Goal: Task Accomplishment & Management: Use online tool/utility

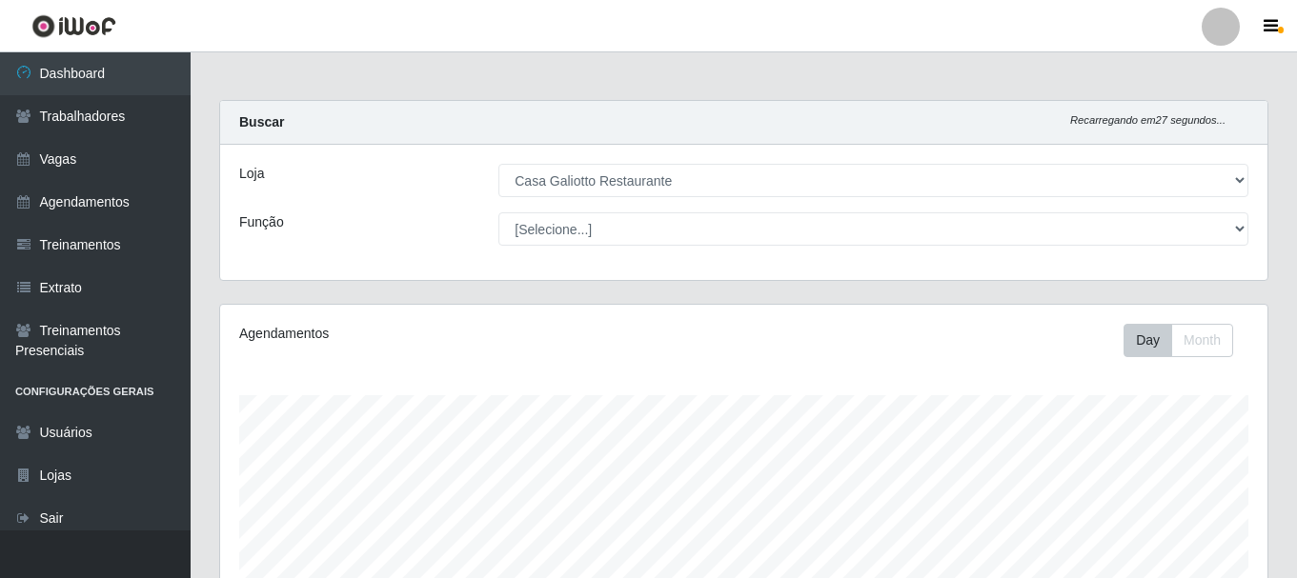
select select "279"
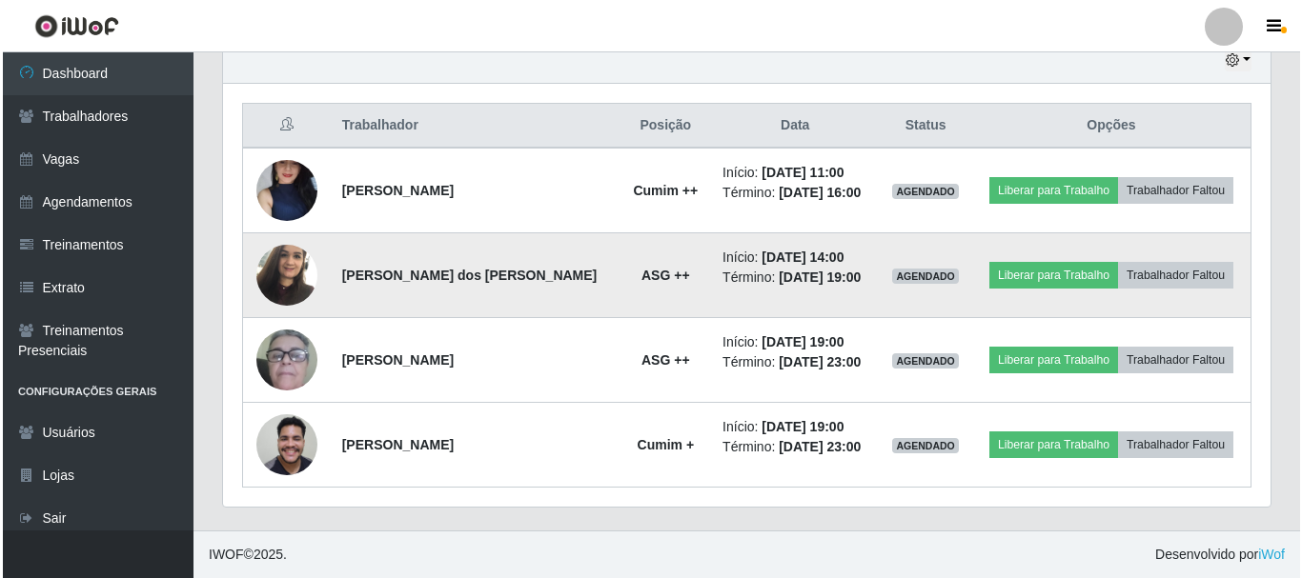
scroll to position [395, 1047]
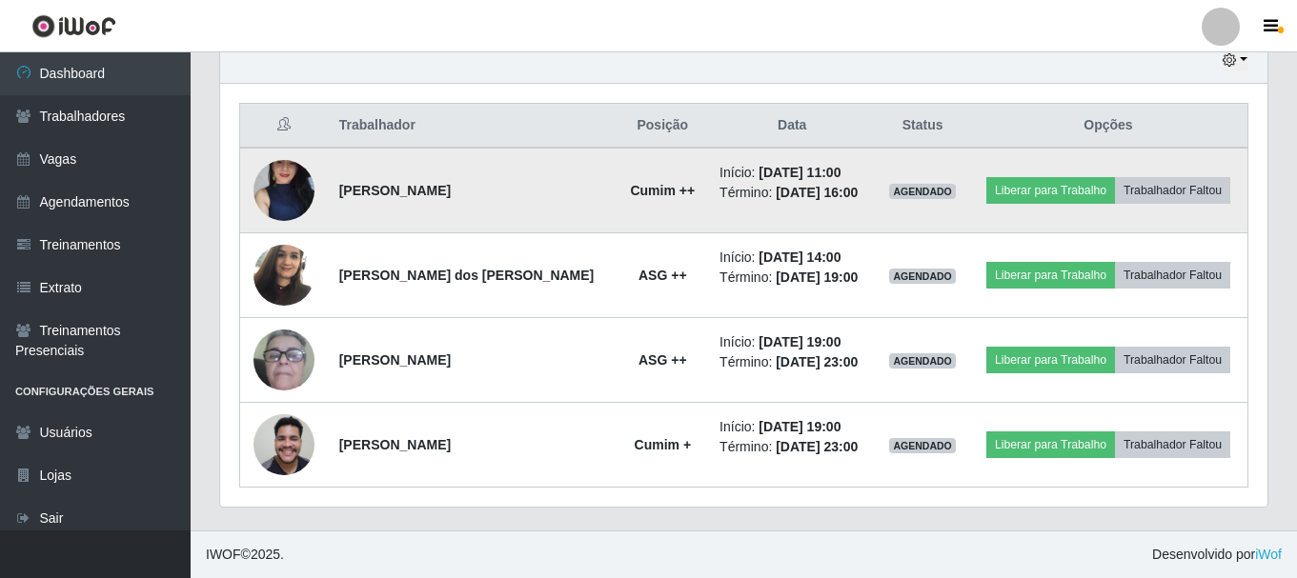
click at [278, 176] on img at bounding box center [283, 190] width 61 height 135
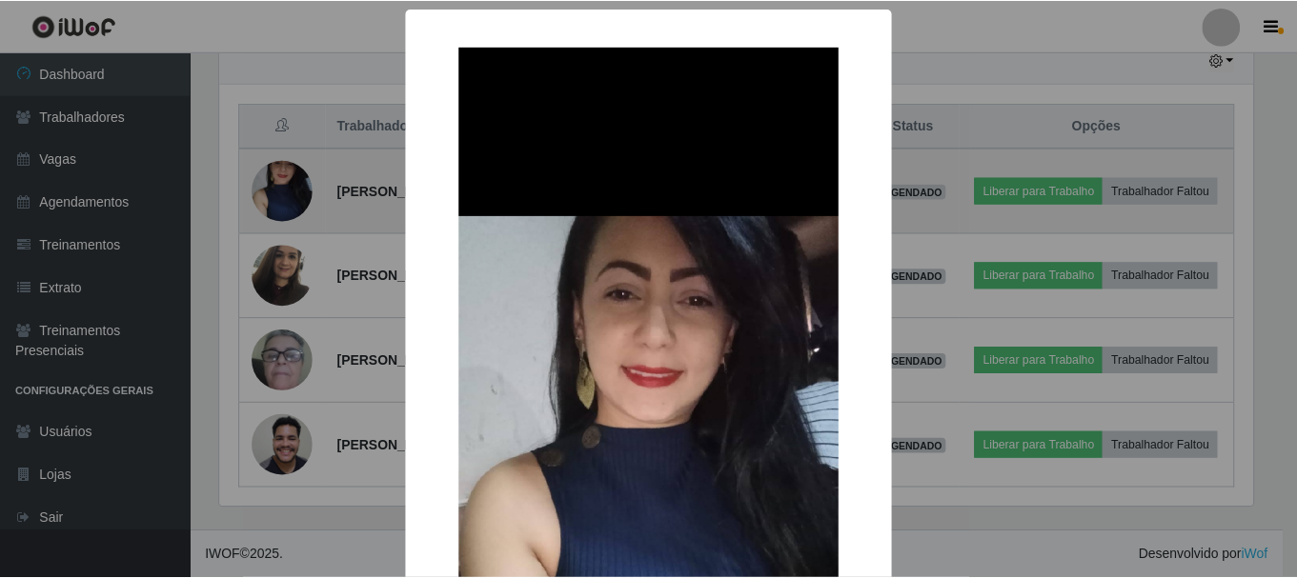
scroll to position [395, 1038]
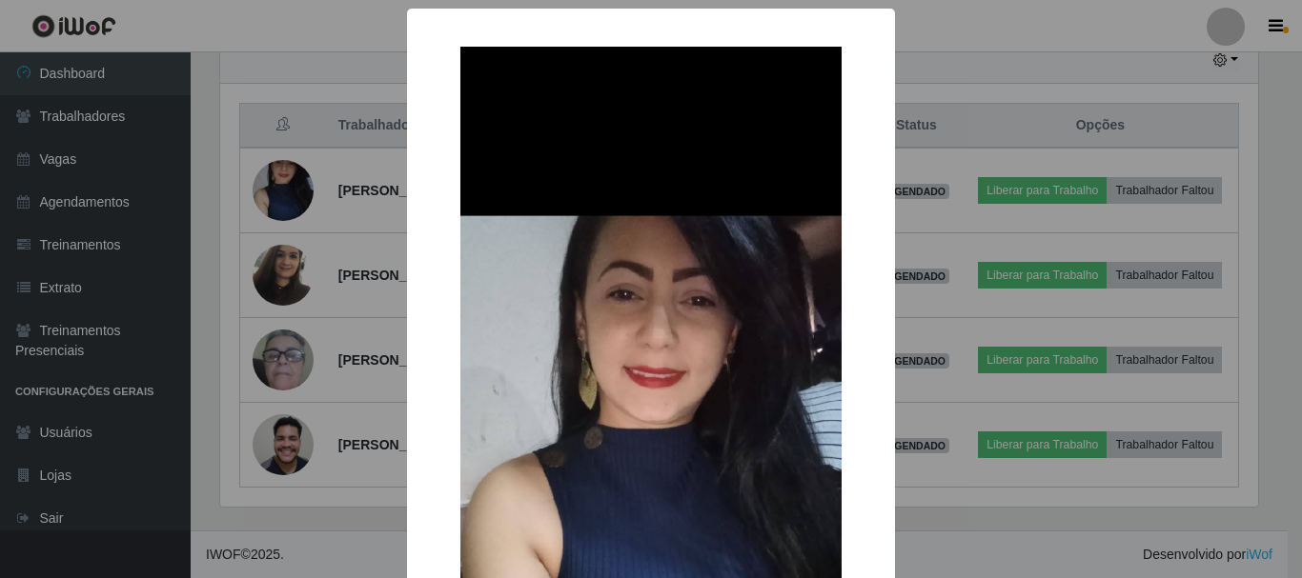
click at [309, 190] on div "× OK Cancel" at bounding box center [651, 289] width 1302 height 578
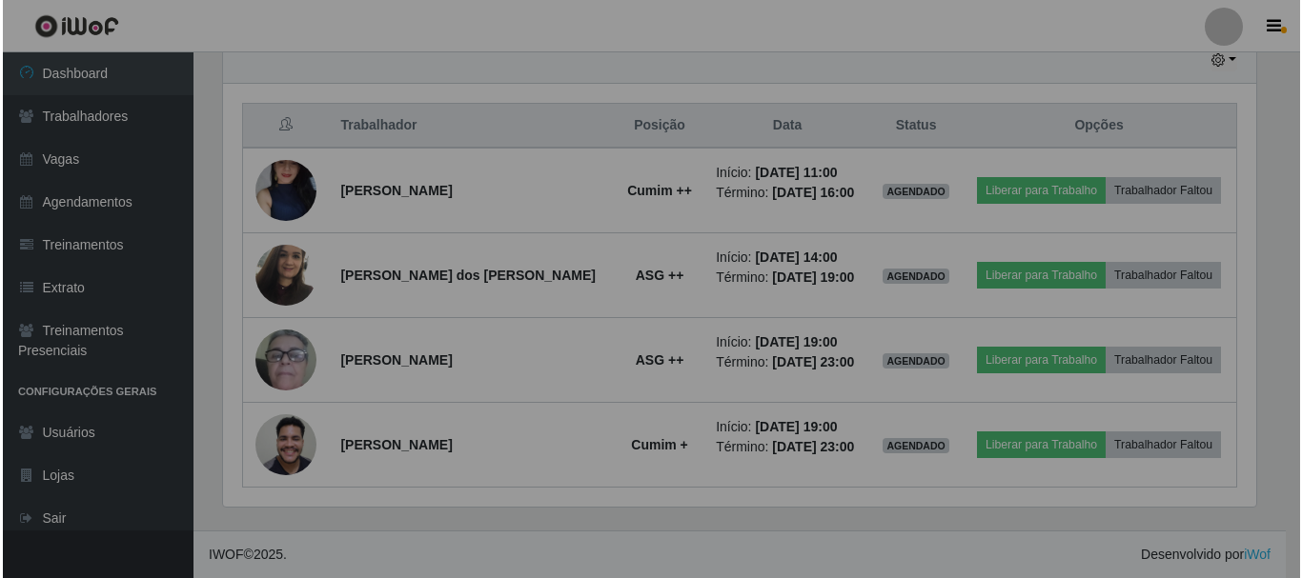
scroll to position [395, 1047]
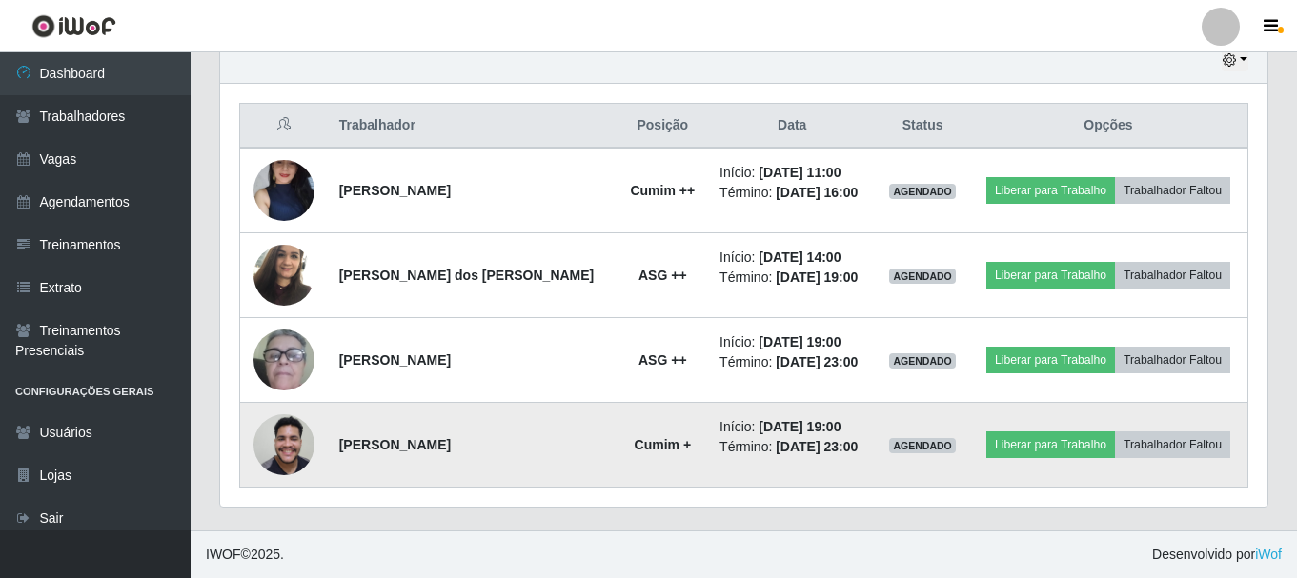
click at [283, 457] on img at bounding box center [283, 444] width 61 height 81
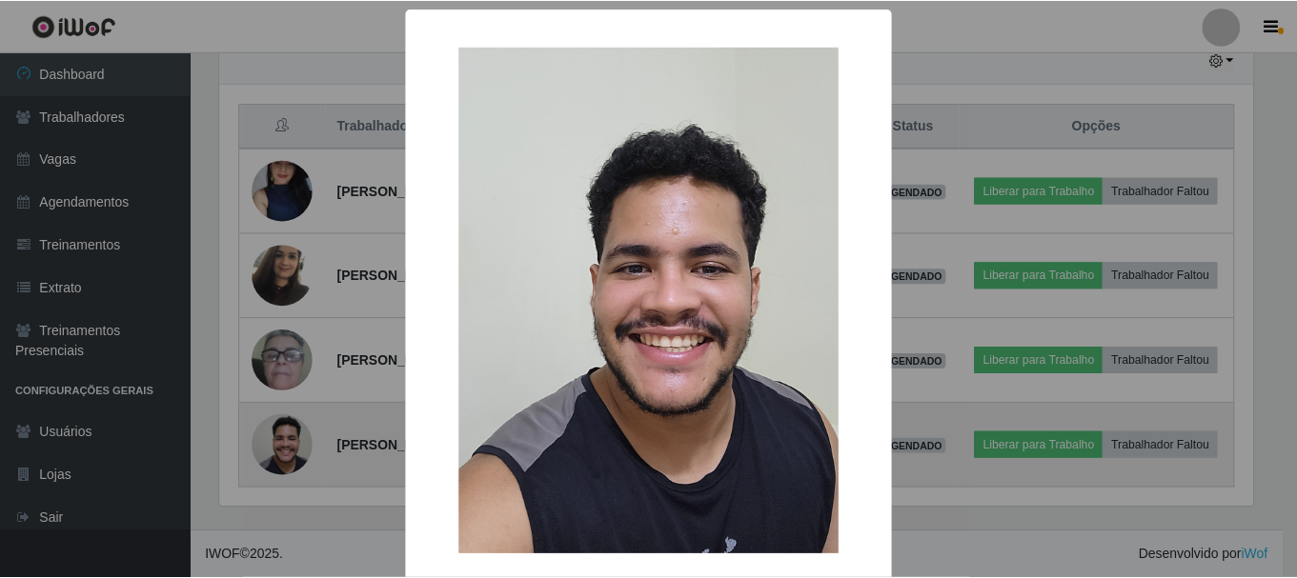
scroll to position [395, 1038]
click at [283, 457] on div "× OK Cancel" at bounding box center [651, 289] width 1302 height 578
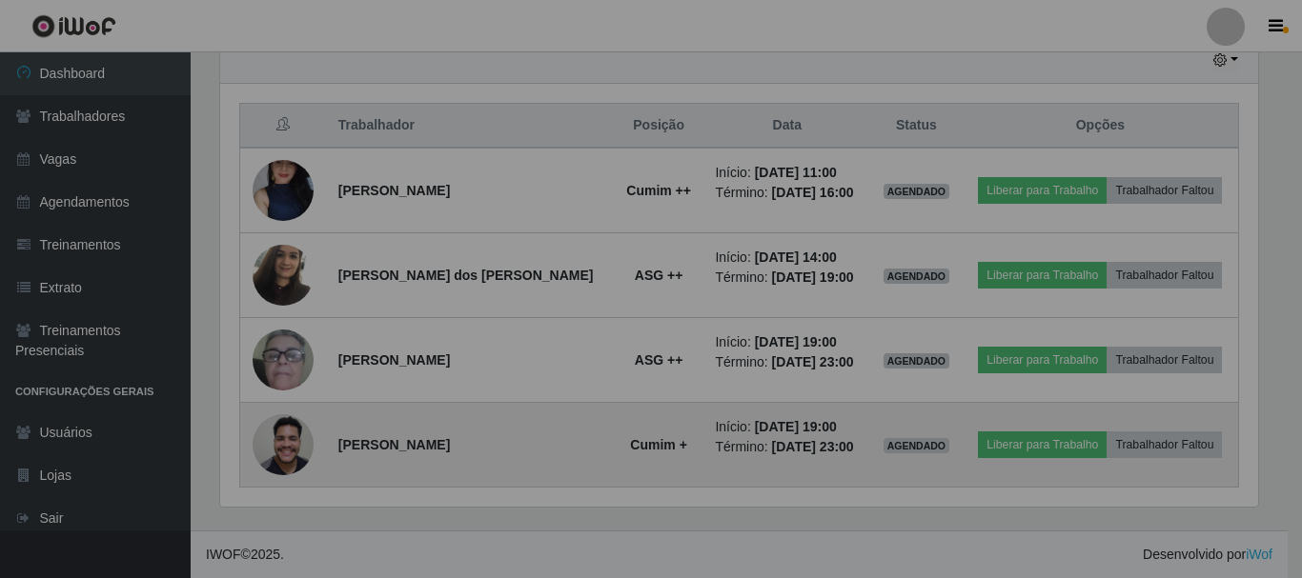
scroll to position [395, 1047]
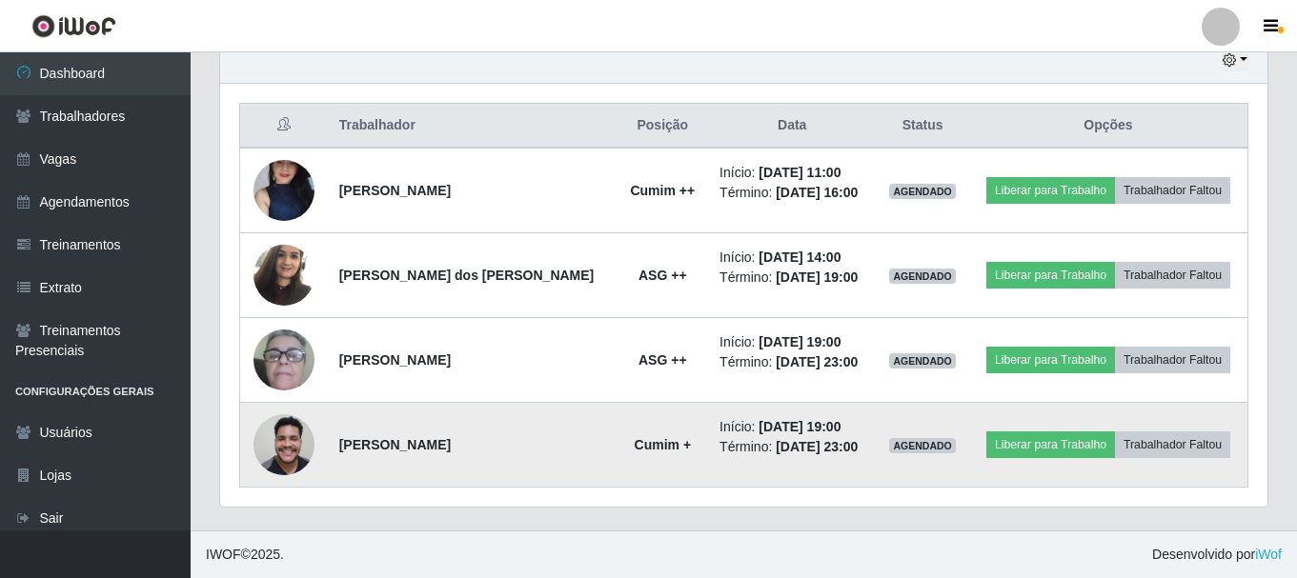
click at [283, 457] on img at bounding box center [283, 444] width 61 height 81
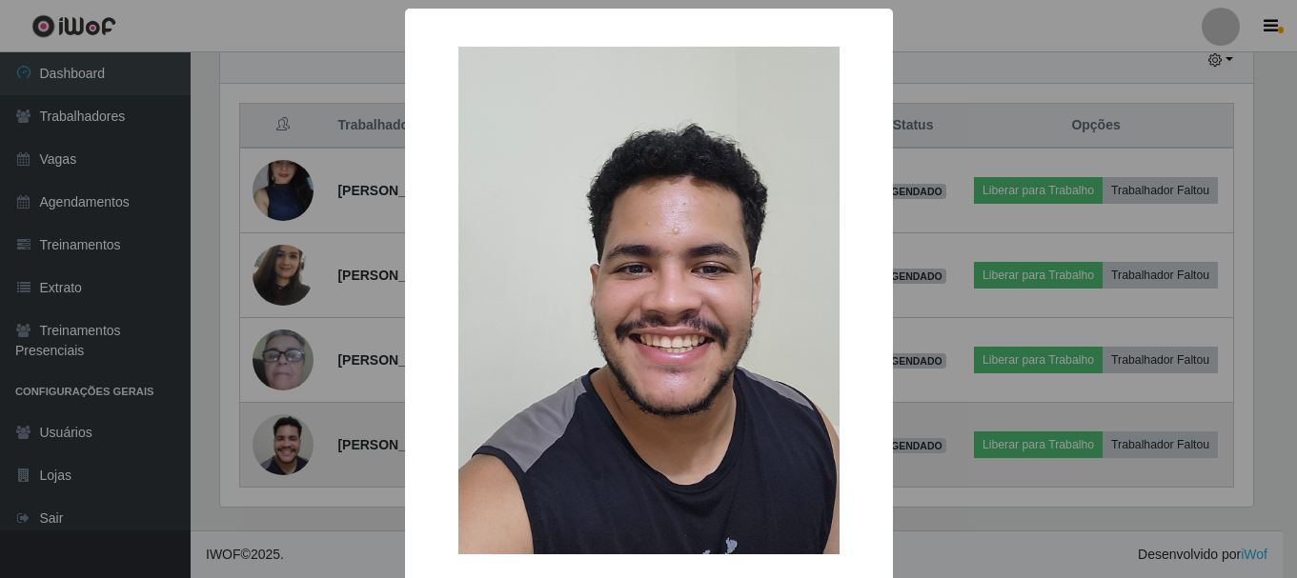
scroll to position [395, 1038]
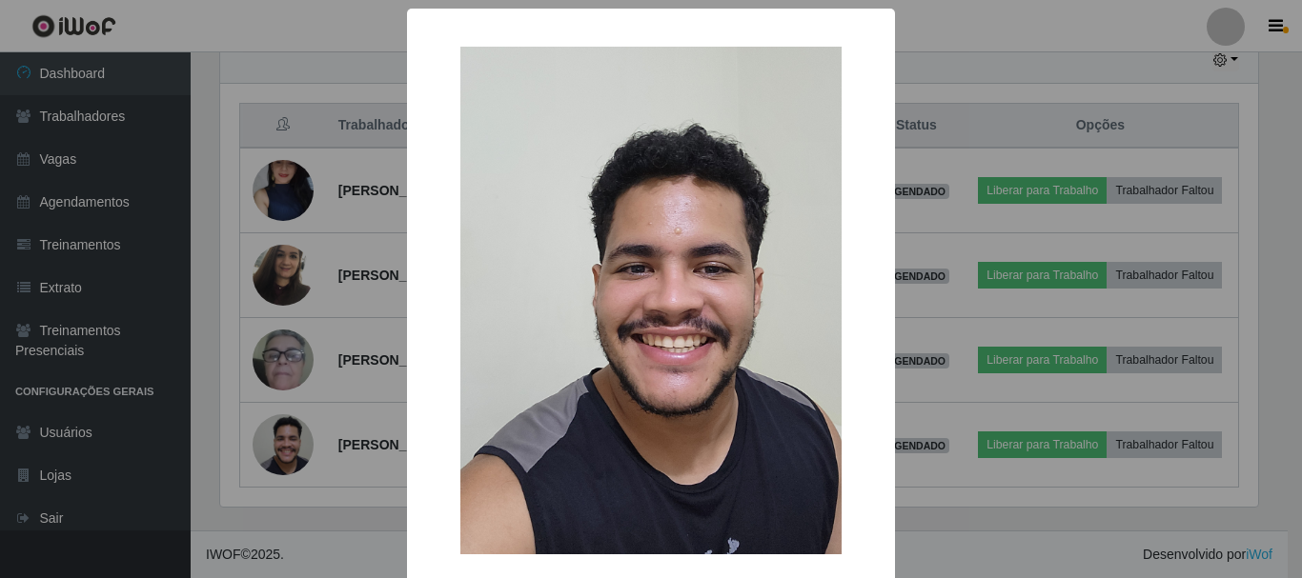
click at [330, 458] on div "× OK Cancel" at bounding box center [651, 289] width 1302 height 578
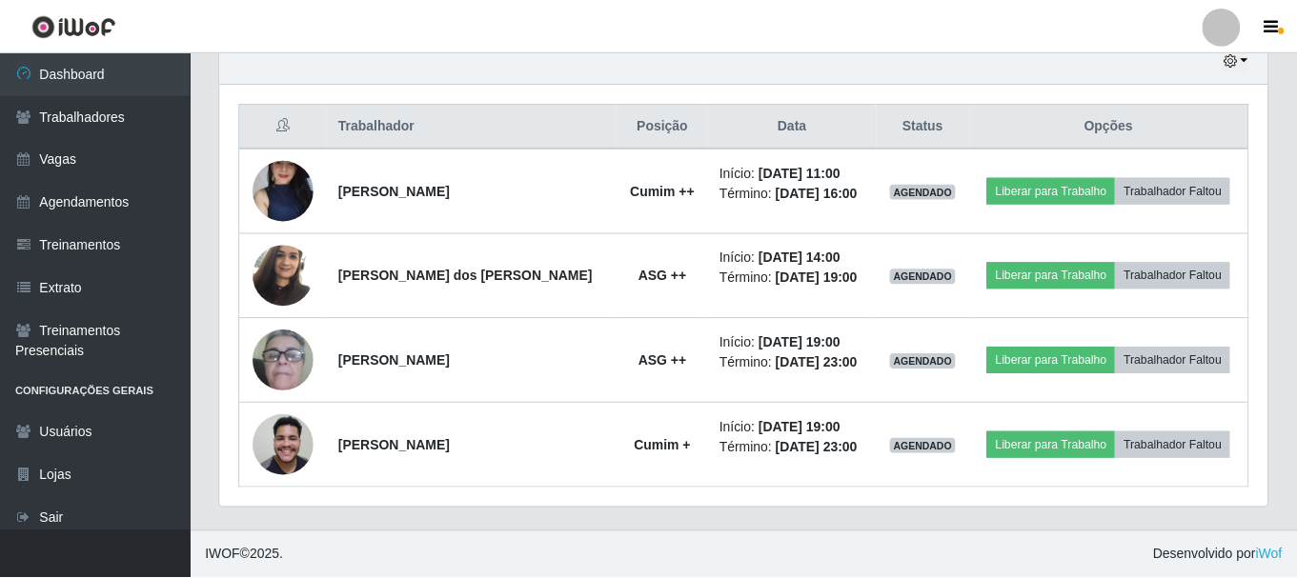
scroll to position [395, 1047]
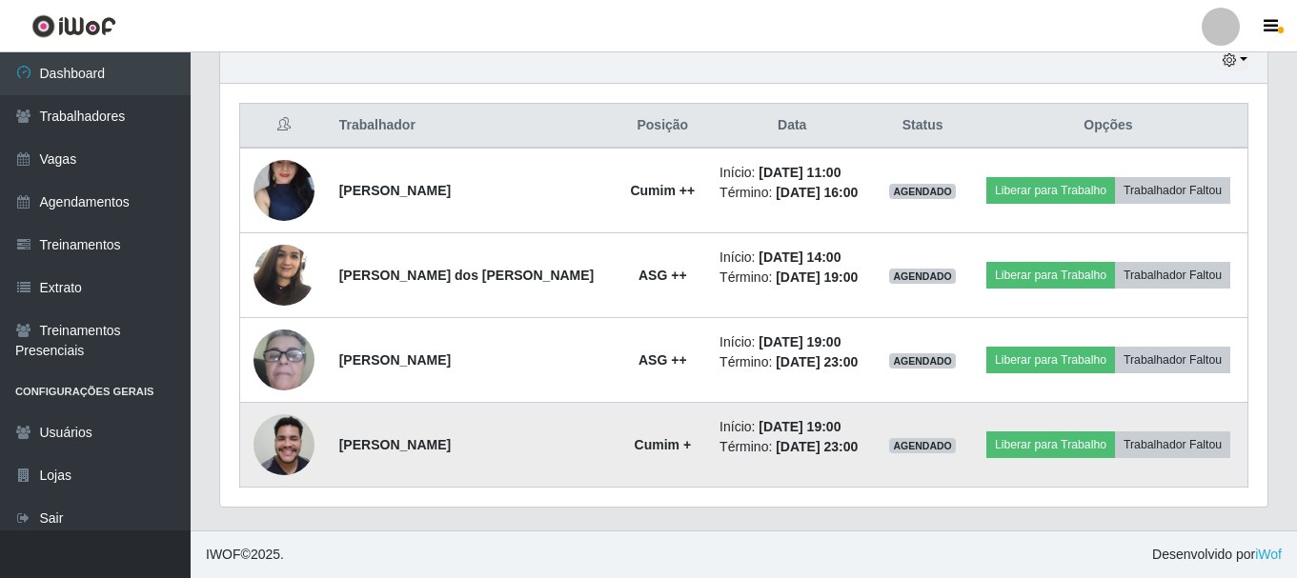
click at [286, 436] on img at bounding box center [283, 444] width 61 height 81
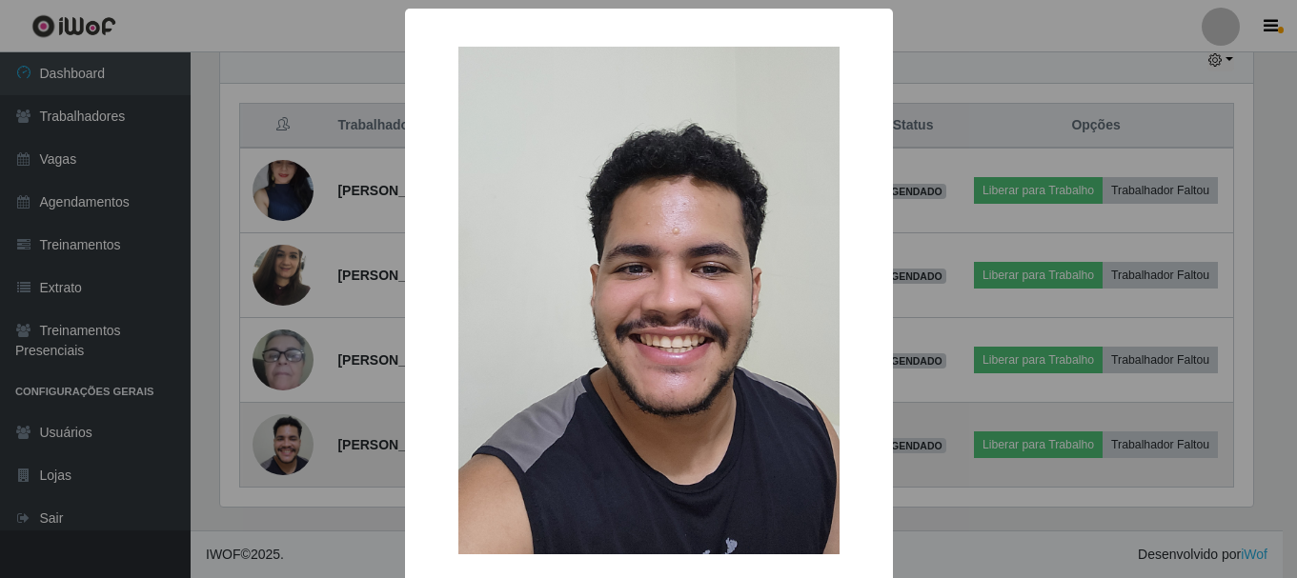
scroll to position [395, 1038]
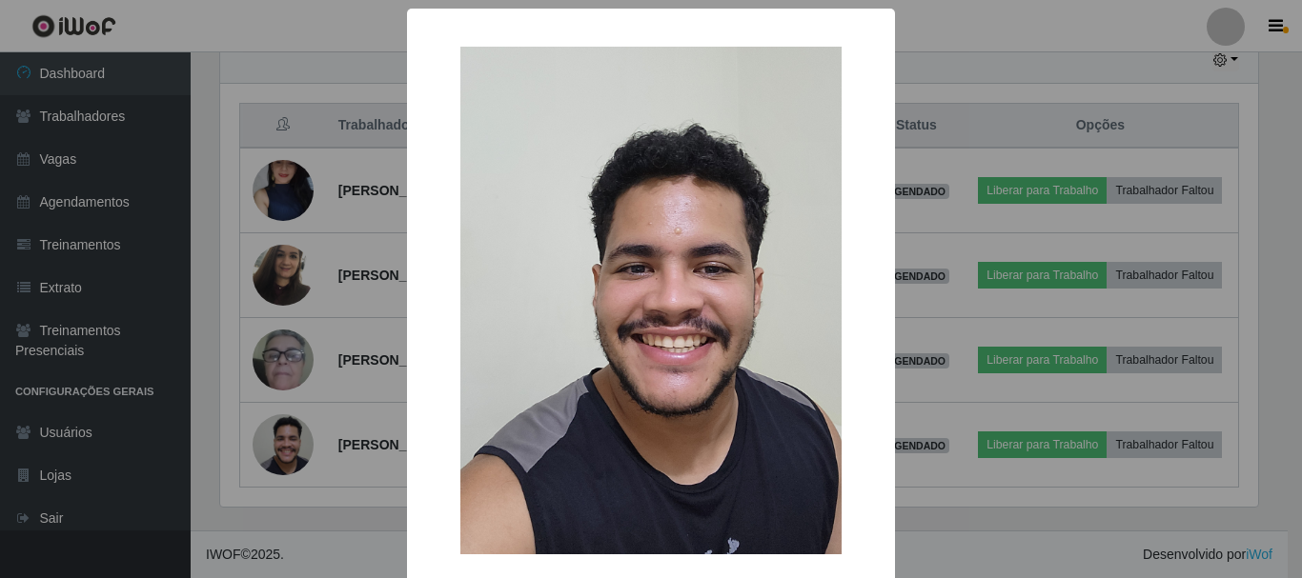
click at [302, 445] on div "× OK Cancel" at bounding box center [651, 289] width 1302 height 578
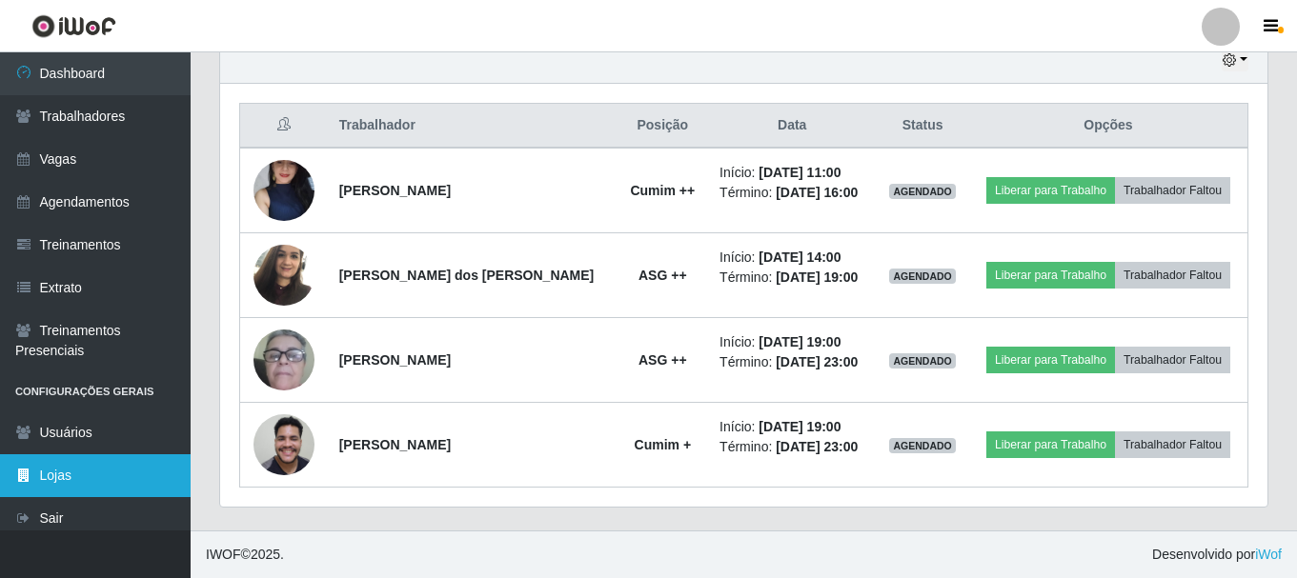
scroll to position [10, 0]
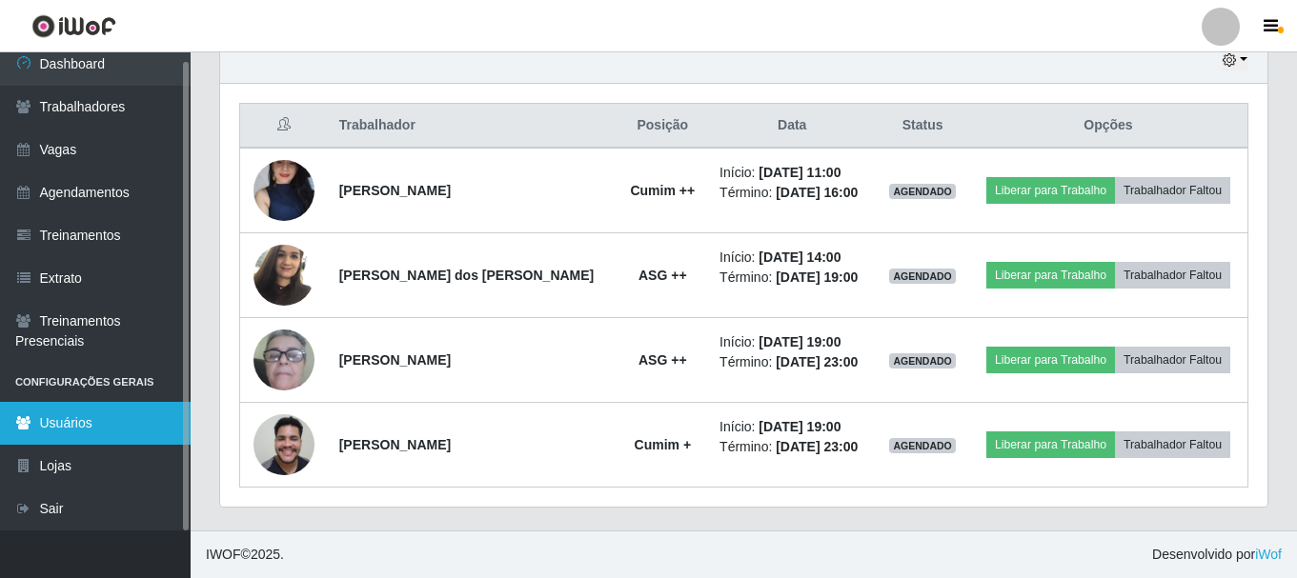
click at [108, 414] on link "Usuários" at bounding box center [95, 423] width 191 height 43
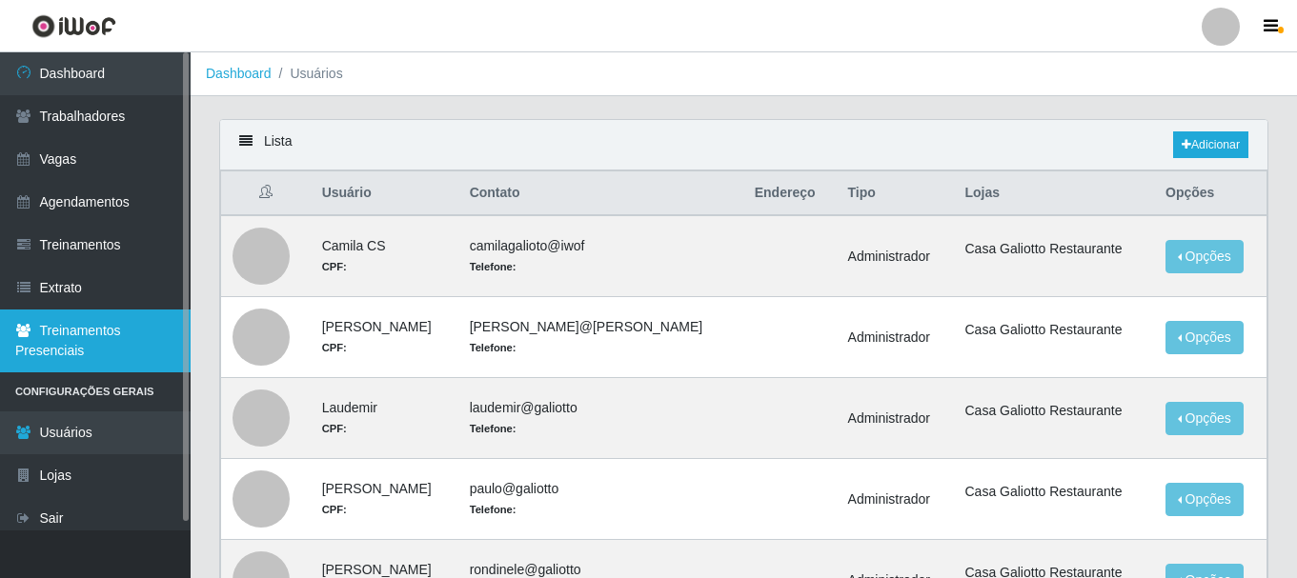
click at [37, 341] on link "Treinamentos Presenciais" at bounding box center [95, 341] width 191 height 63
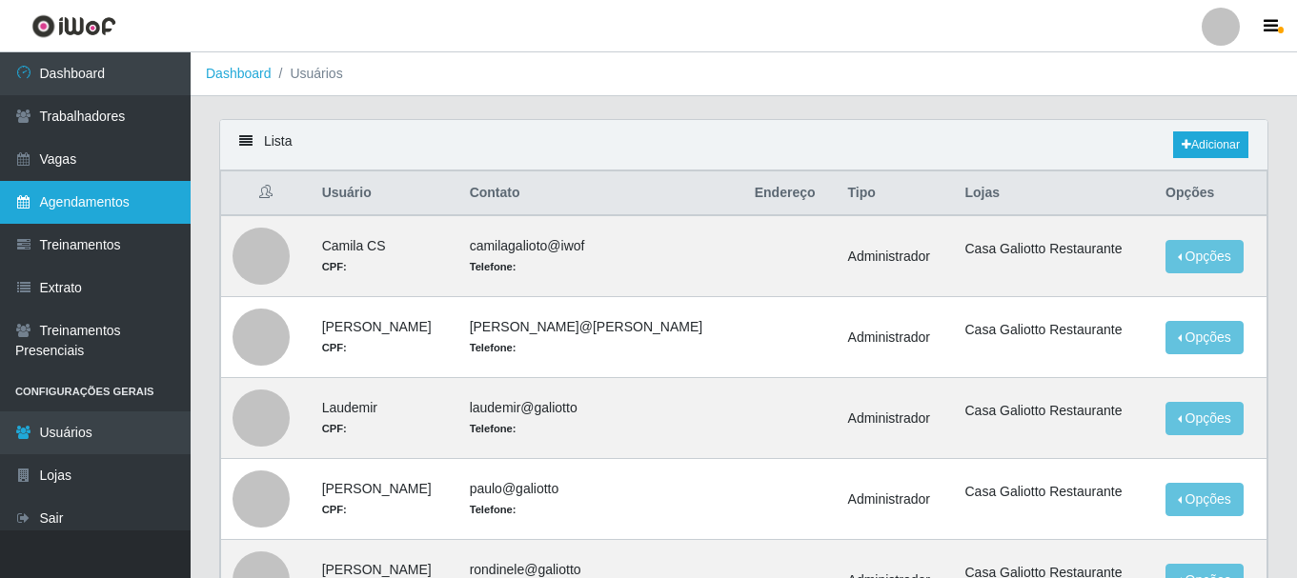
click at [124, 206] on link "Agendamentos" at bounding box center [95, 202] width 191 height 43
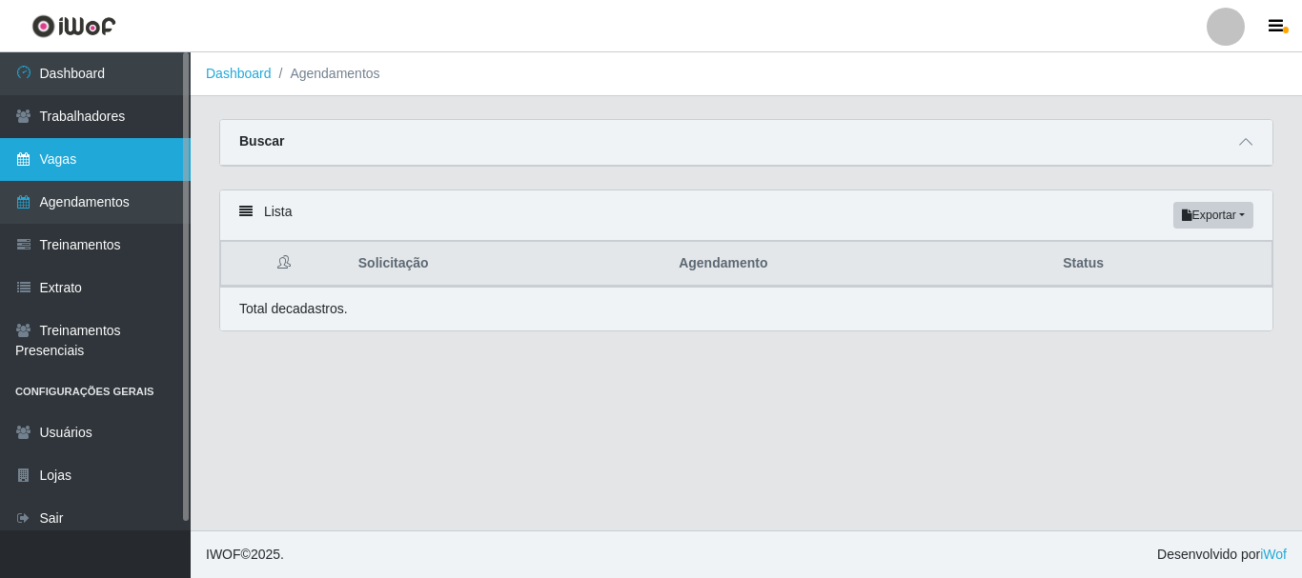
click at [71, 155] on link "Vagas" at bounding box center [95, 159] width 191 height 43
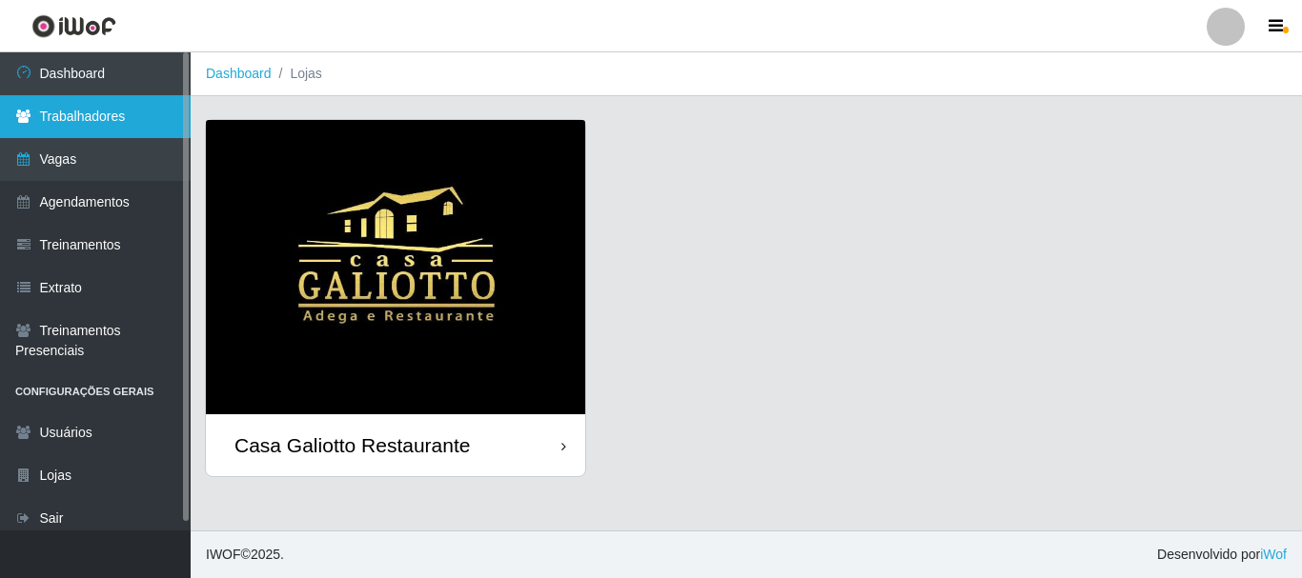
click at [101, 117] on link "Trabalhadores" at bounding box center [95, 116] width 191 height 43
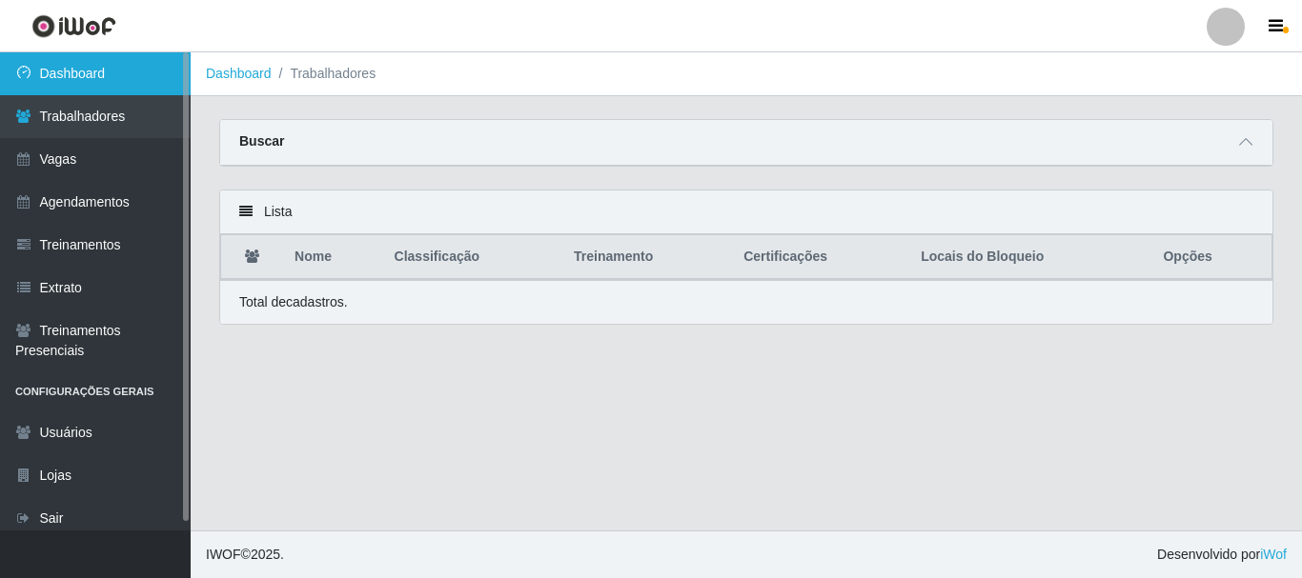
click at [113, 82] on link "Dashboard" at bounding box center [95, 73] width 191 height 43
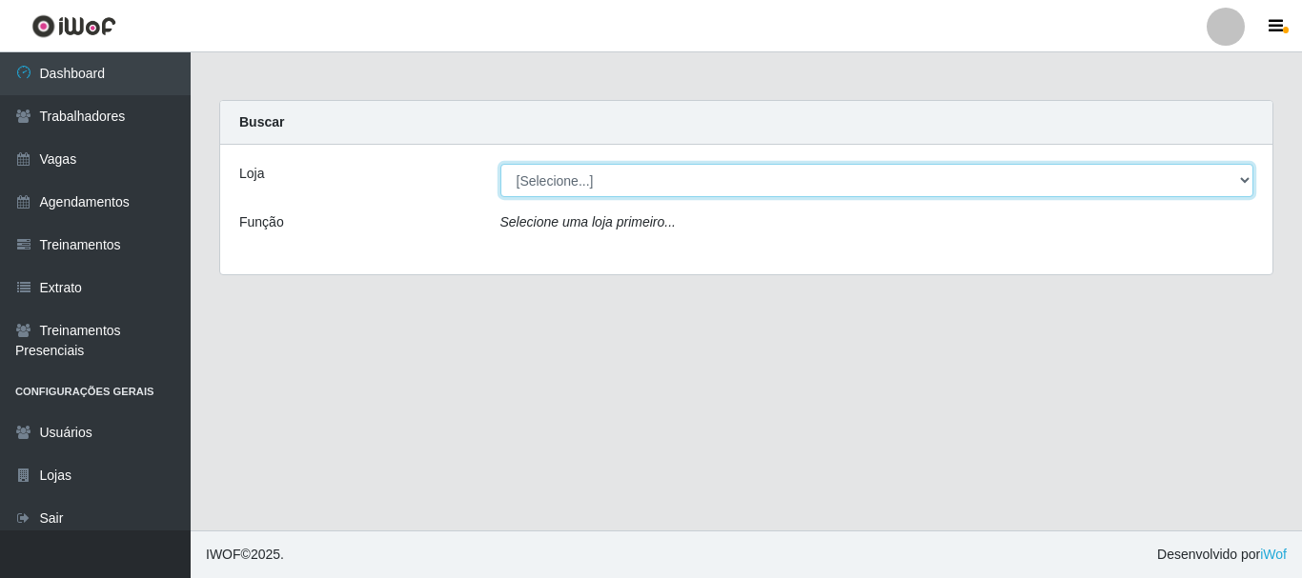
click at [865, 192] on select "[Selecione...] [GEOGRAPHIC_DATA]" at bounding box center [877, 180] width 754 height 33
select select "279"
click at [500, 164] on select "[Selecione...] [GEOGRAPHIC_DATA]" at bounding box center [877, 180] width 754 height 33
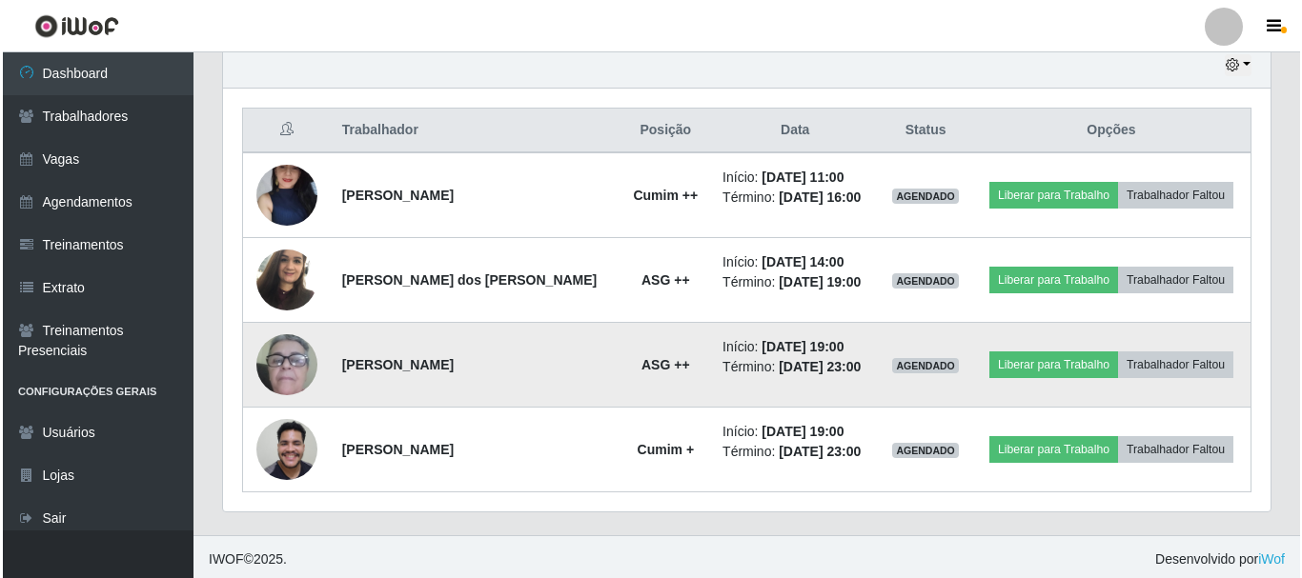
scroll to position [687, 0]
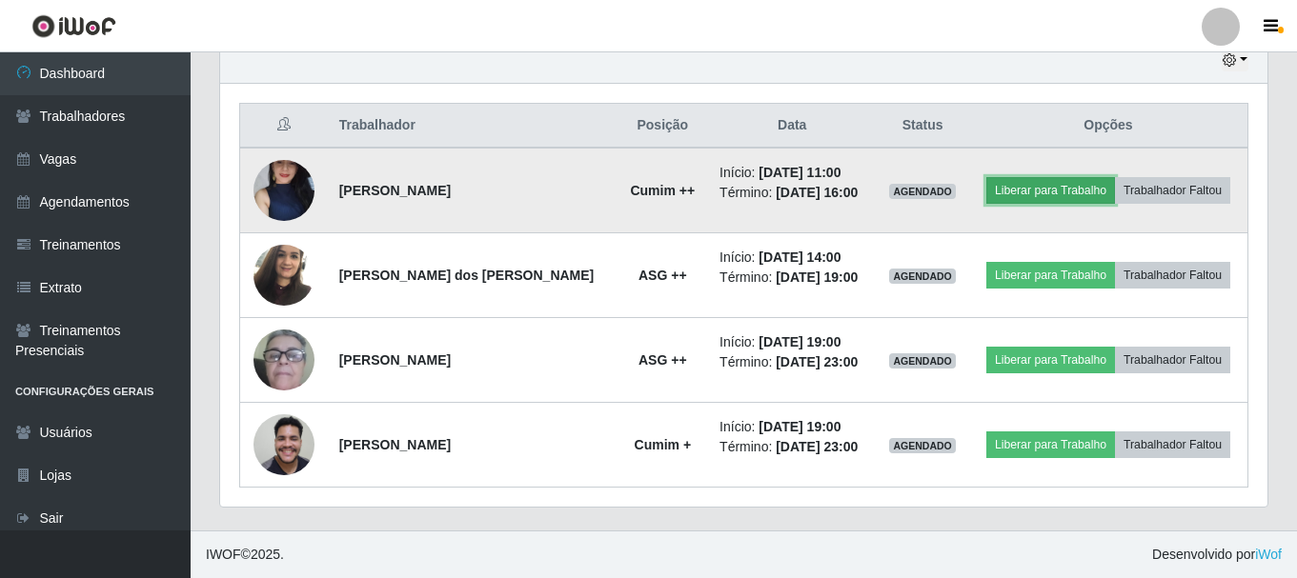
click at [1013, 182] on button "Liberar para Trabalho" at bounding box center [1050, 190] width 129 height 27
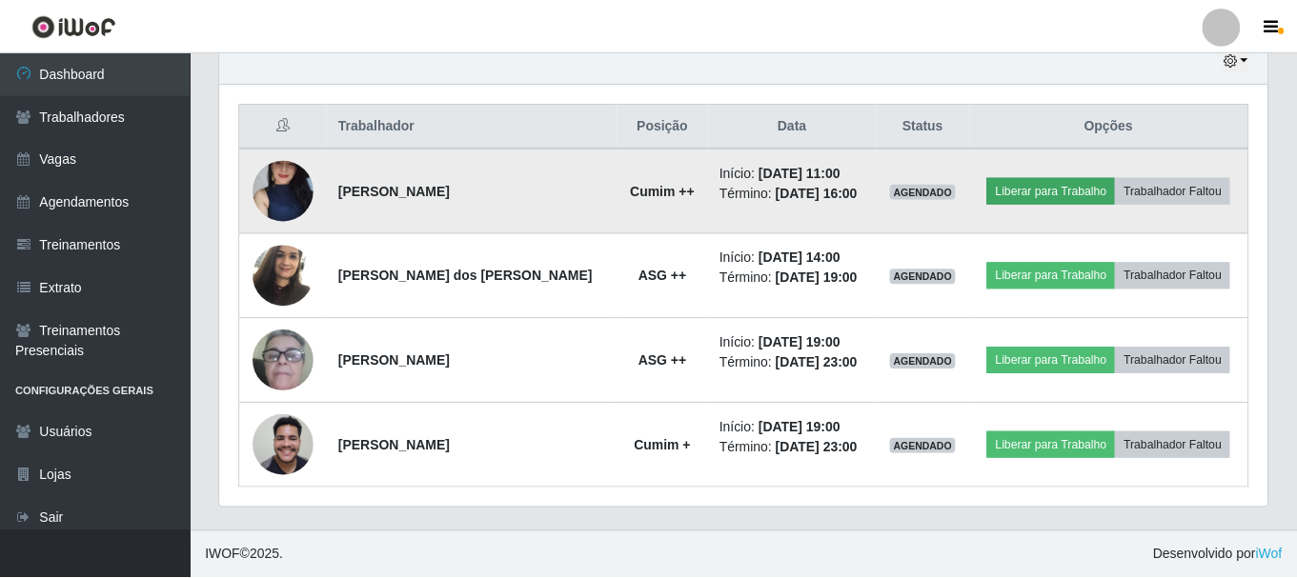
scroll to position [395, 1038]
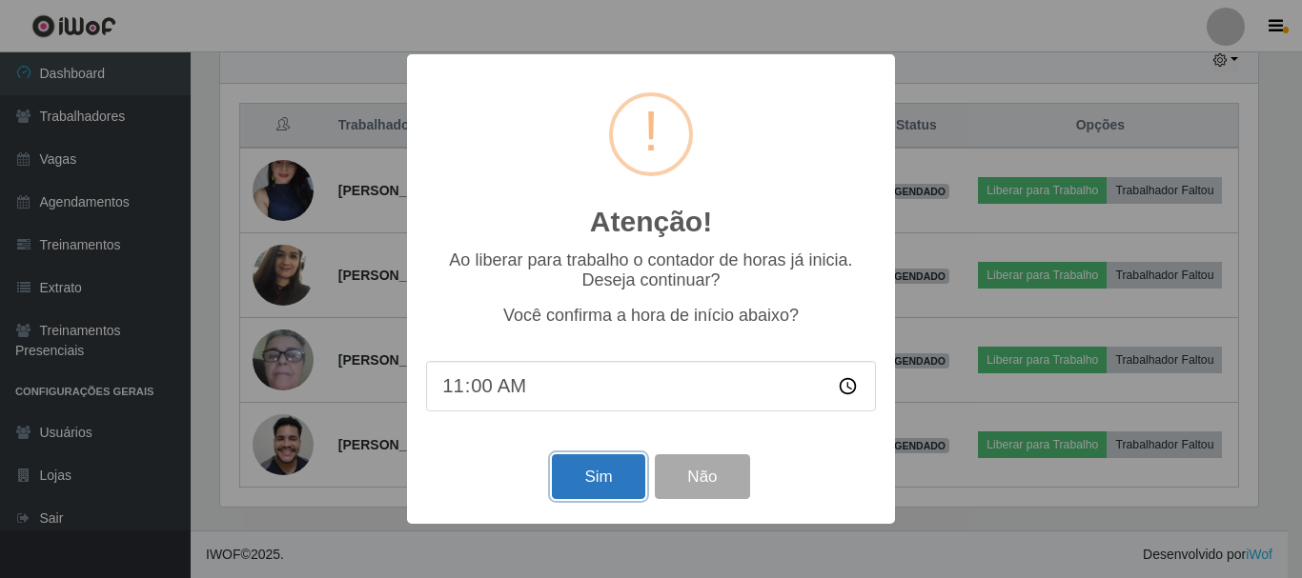
click at [600, 480] on button "Sim" at bounding box center [598, 477] width 92 height 45
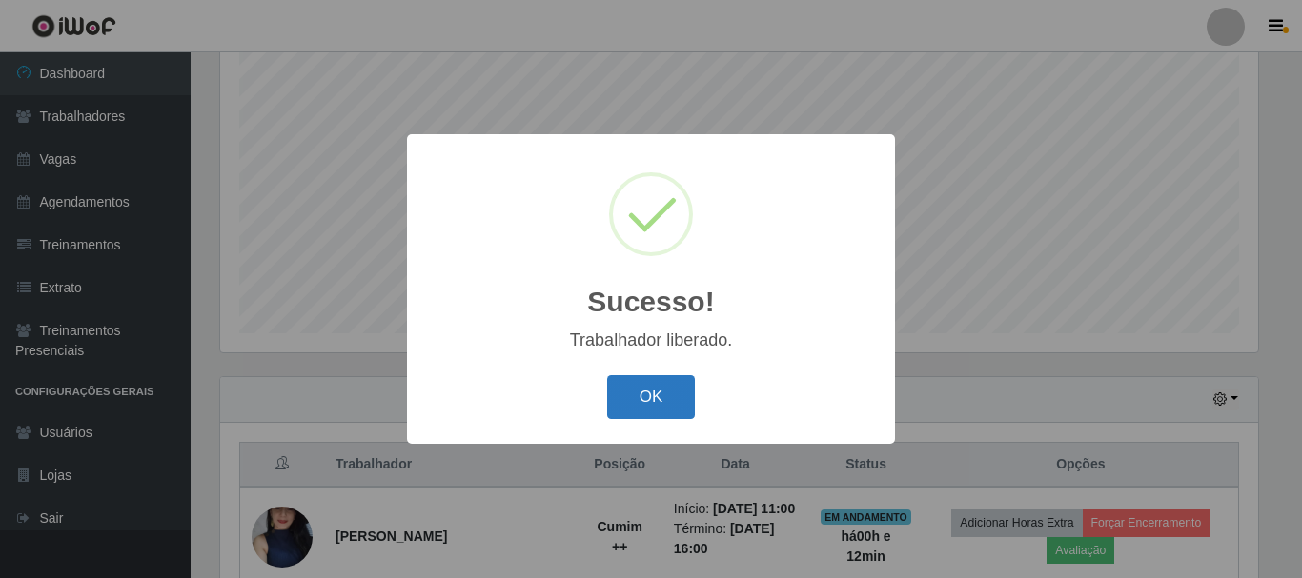
click at [665, 381] on button "OK" at bounding box center [651, 397] width 89 height 45
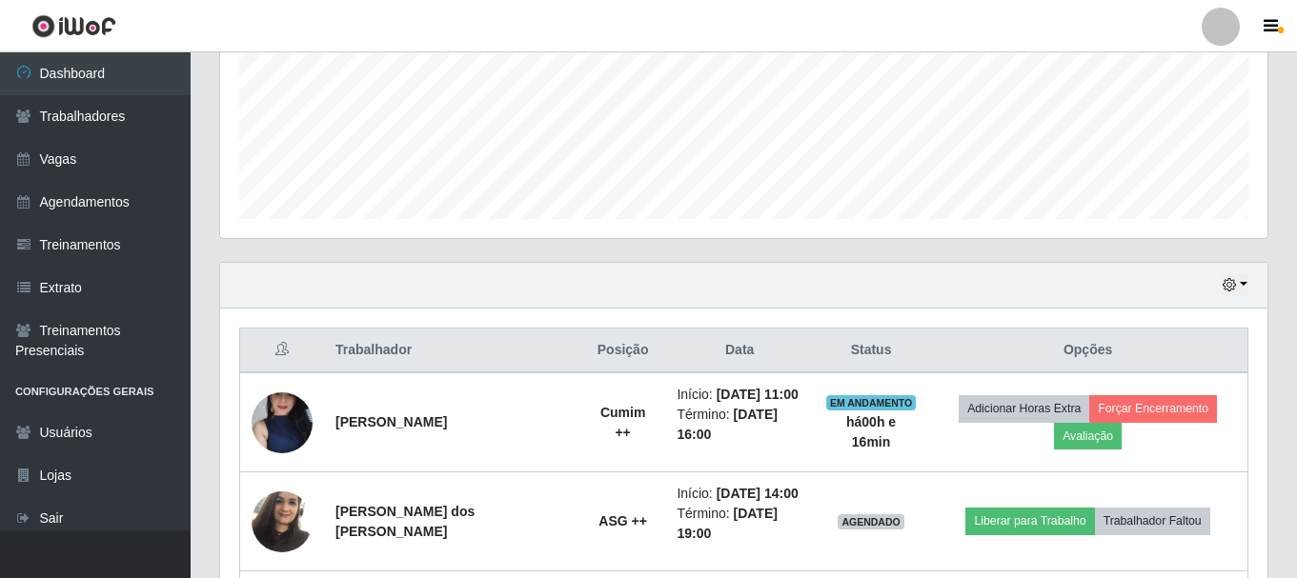
scroll to position [729, 0]
